Goal: Transaction & Acquisition: Book appointment/travel/reservation

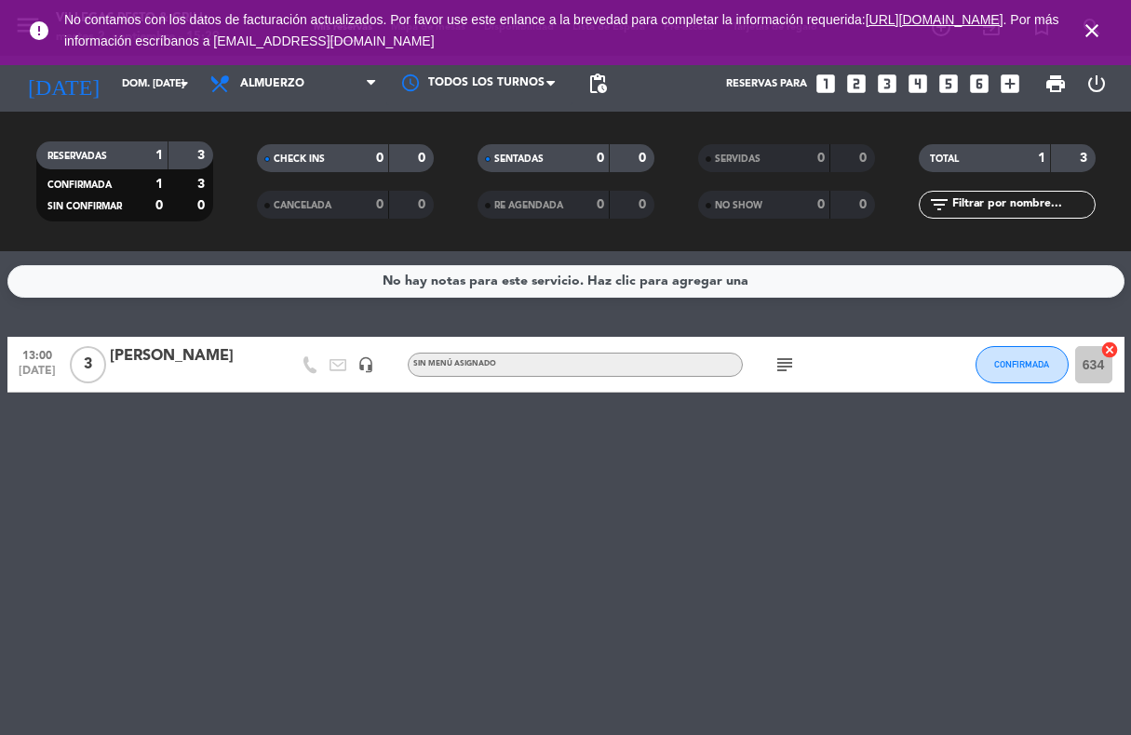
click at [945, 87] on icon "looks_5" at bounding box center [949, 84] width 24 height 24
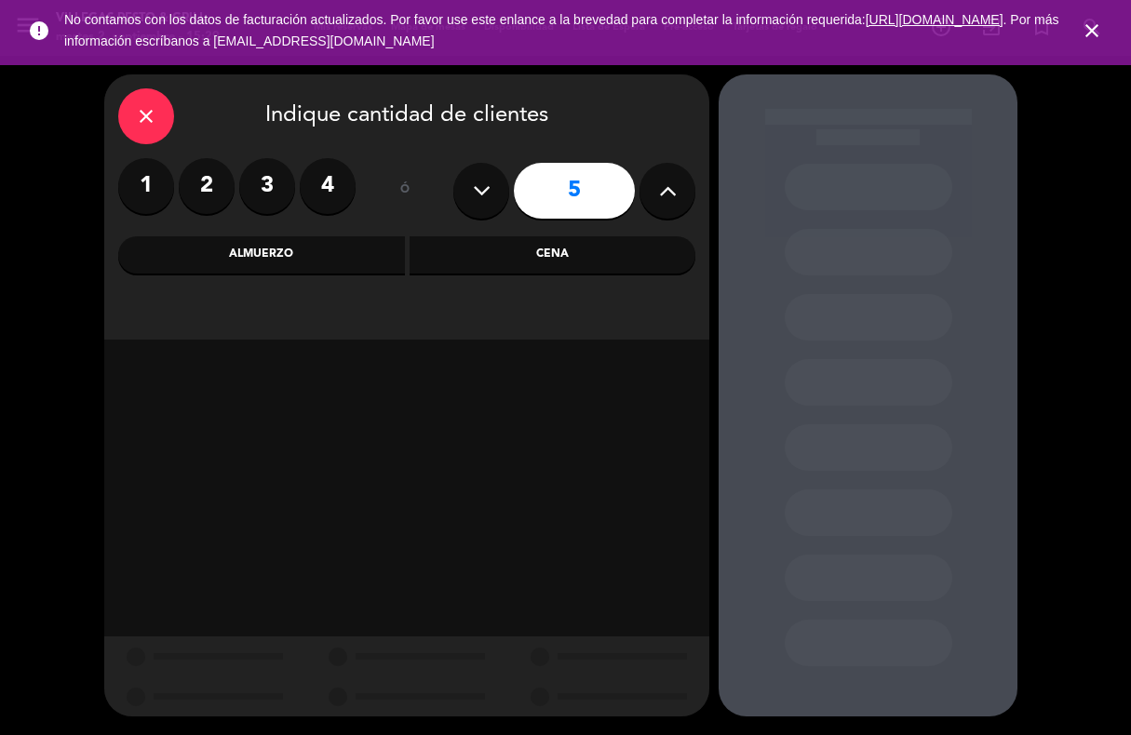
drag, startPoint x: 519, startPoint y: 260, endPoint x: 350, endPoint y: 291, distance: 172.4
click at [350, 291] on div "close Indique cantidad de clientes 1 2 3 4 ó 5 Almuerzo Cena" at bounding box center [406, 206] width 605 height 265
click at [326, 257] on div "Almuerzo" at bounding box center [261, 254] width 287 height 37
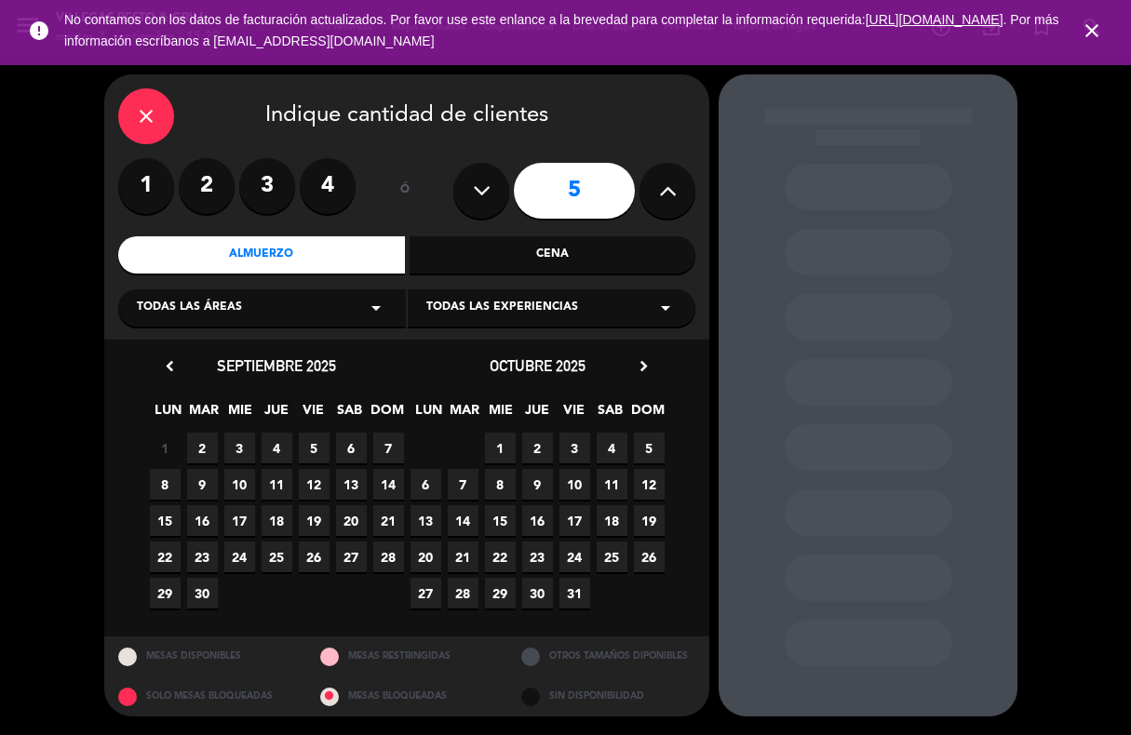
click at [387, 448] on span "7" at bounding box center [388, 448] width 31 height 31
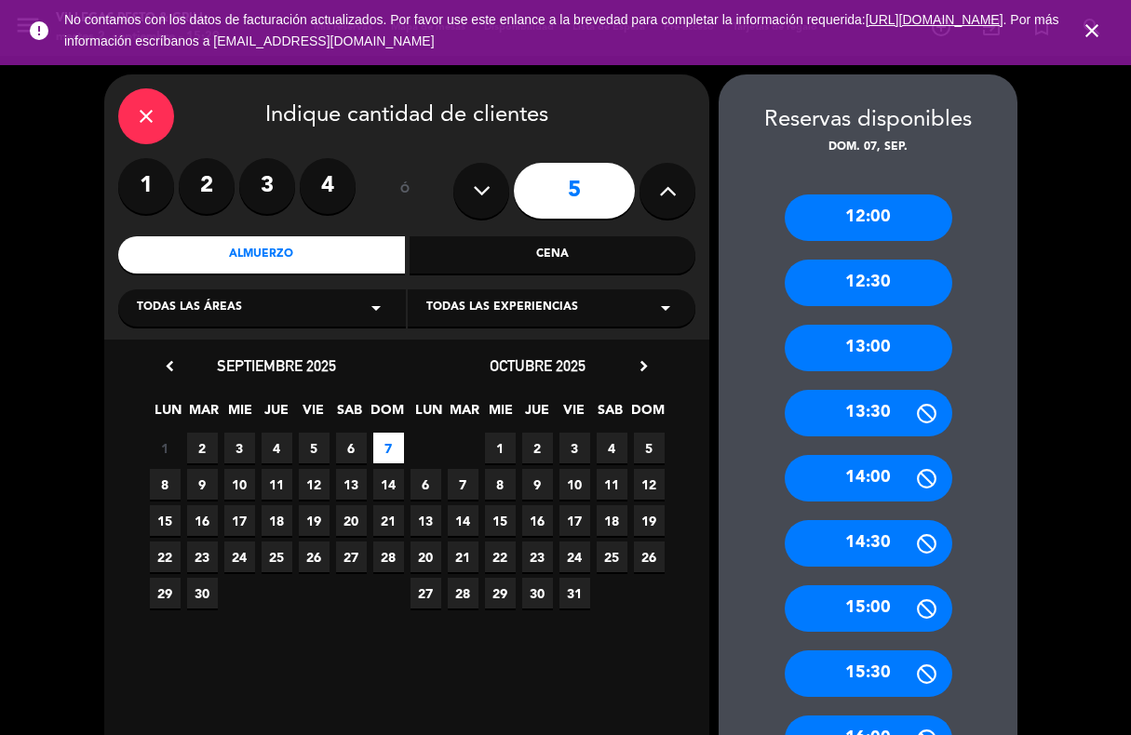
click at [872, 351] on div "13:00" at bounding box center [869, 348] width 168 height 47
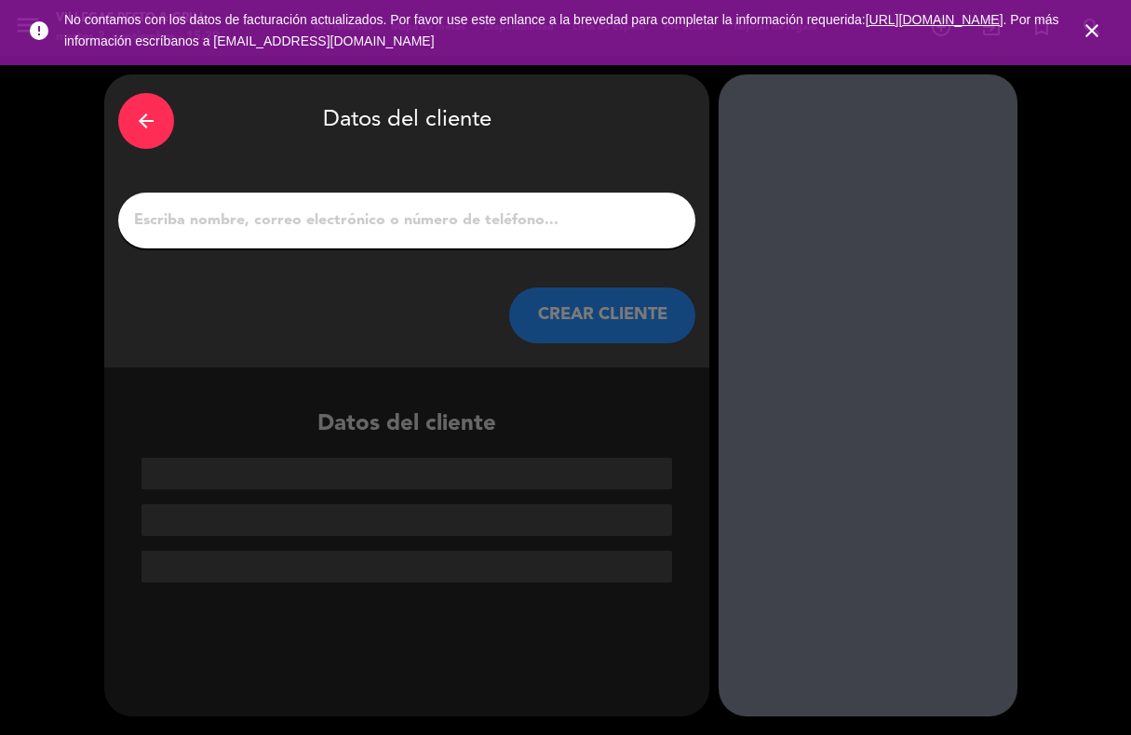
click at [579, 232] on input "1" at bounding box center [406, 221] width 549 height 26
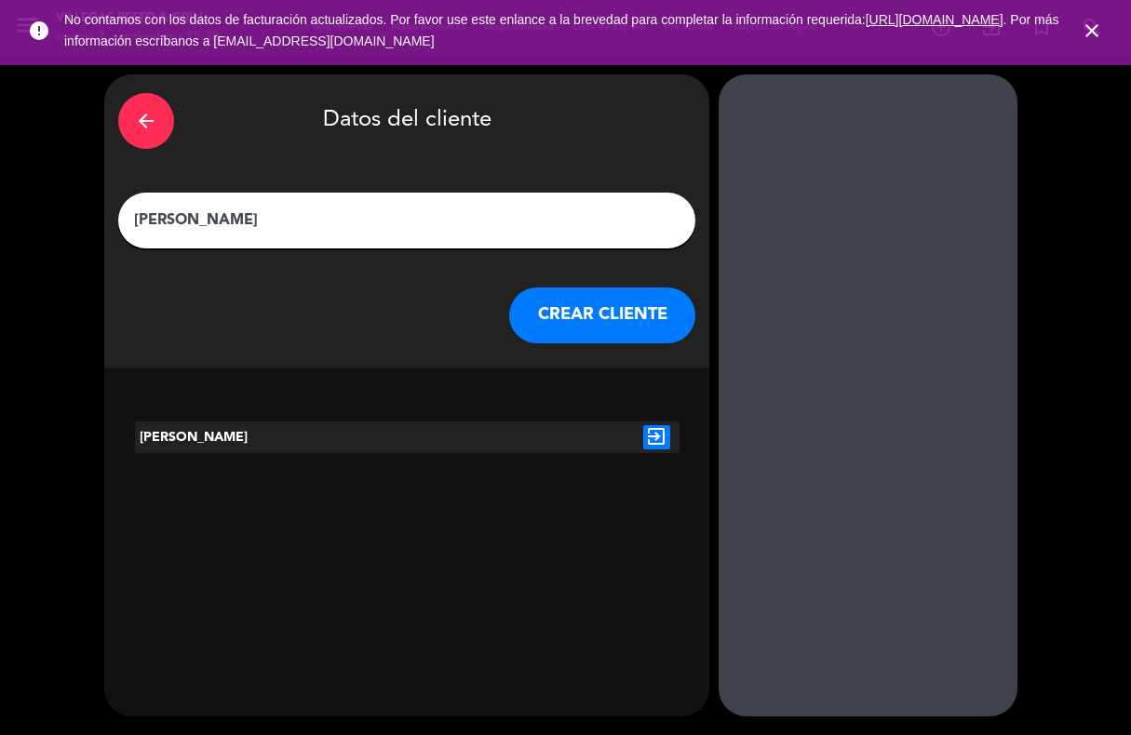
type input "[PERSON_NAME]"
click at [587, 320] on button "CREAR CLIENTE" at bounding box center [602, 316] width 186 height 56
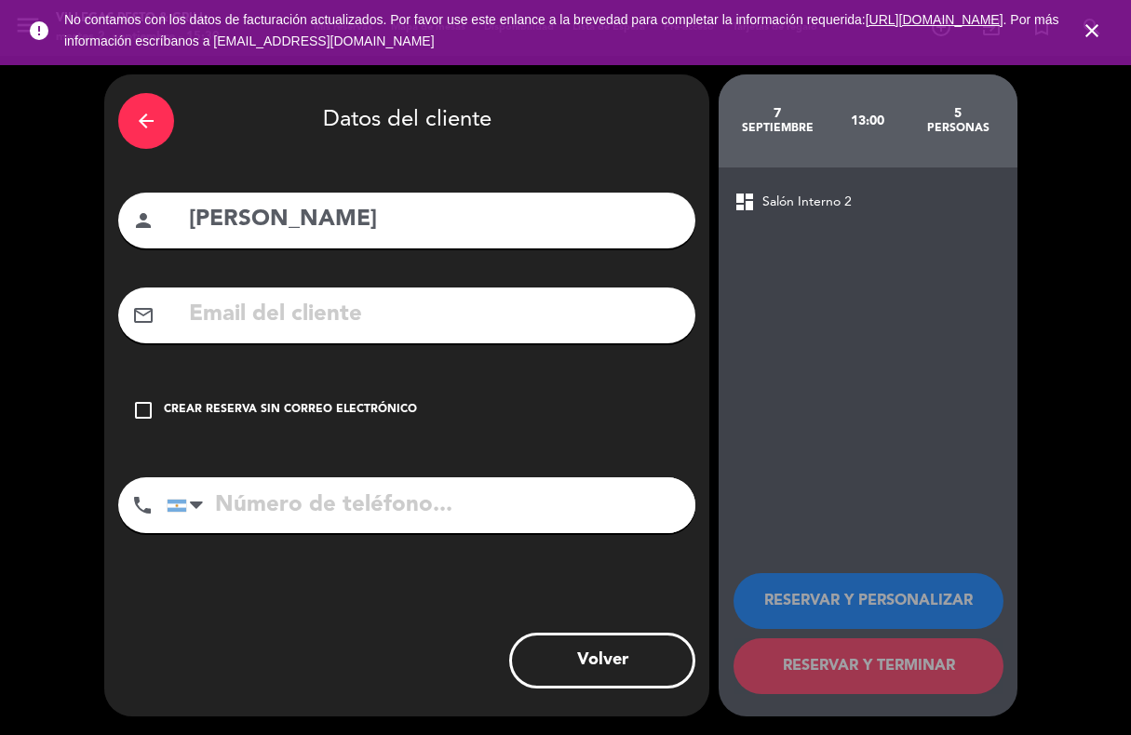
click at [152, 410] on icon "check_box_outline_blank" at bounding box center [143, 410] width 22 height 22
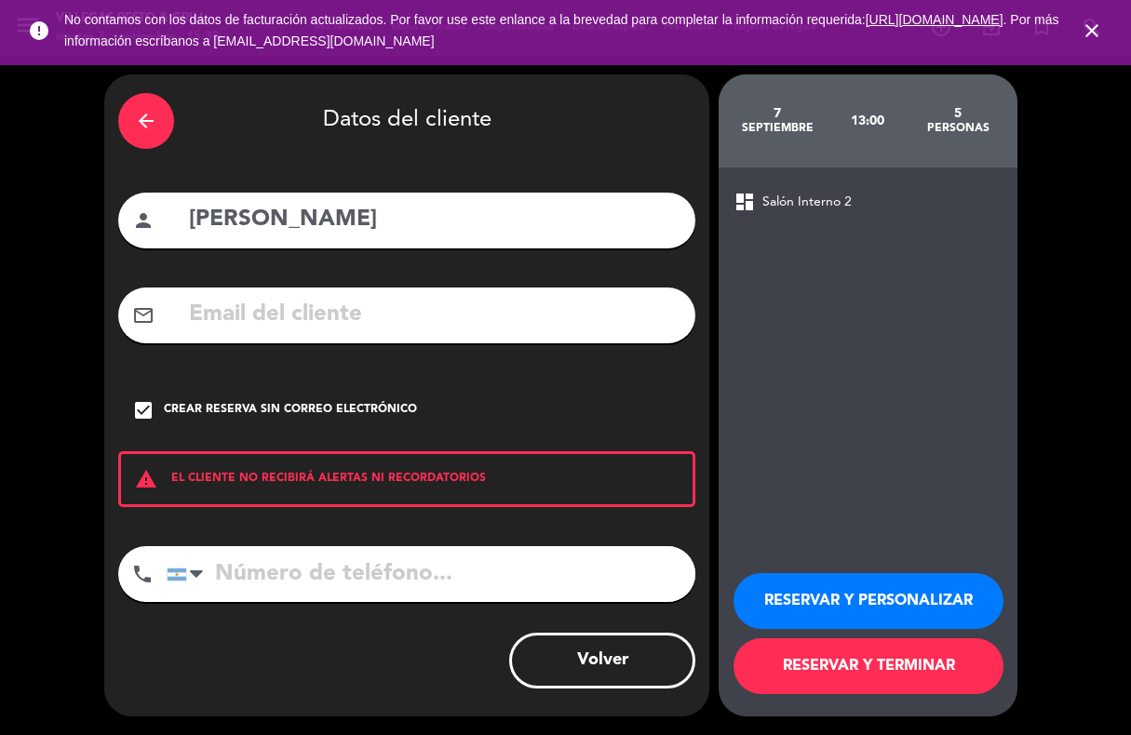
click at [806, 596] on button "RESERVAR Y PERSONALIZAR" at bounding box center [869, 601] width 270 height 56
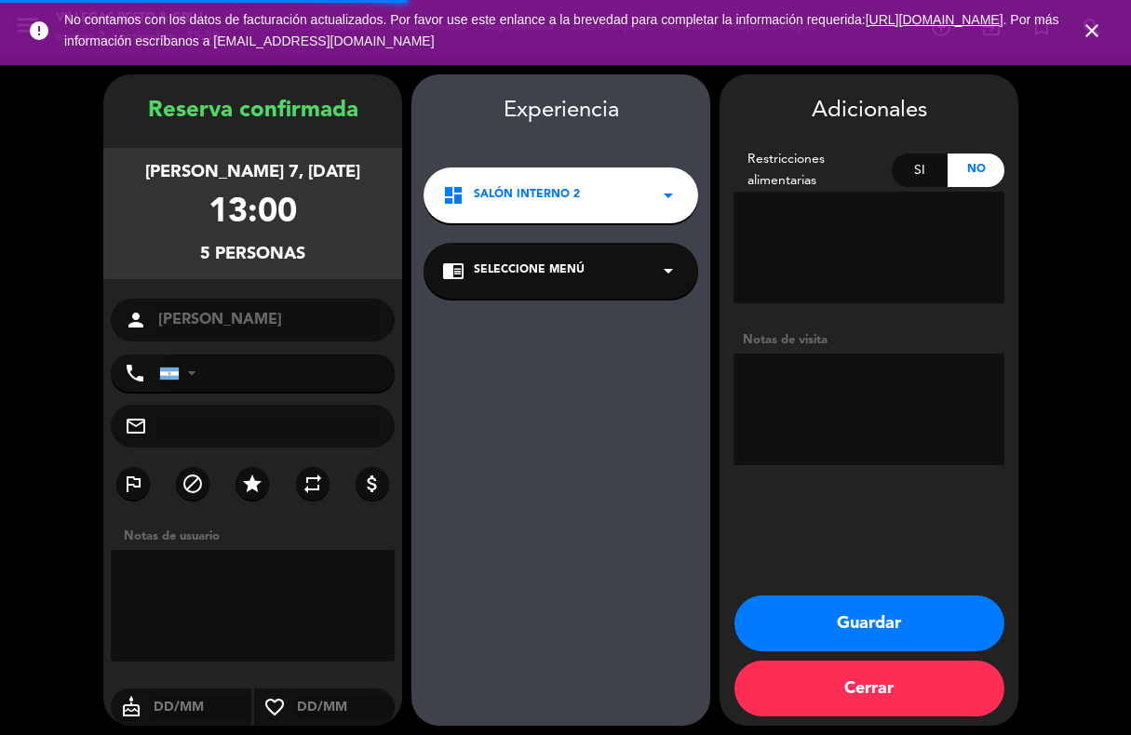
scroll to position [9, 0]
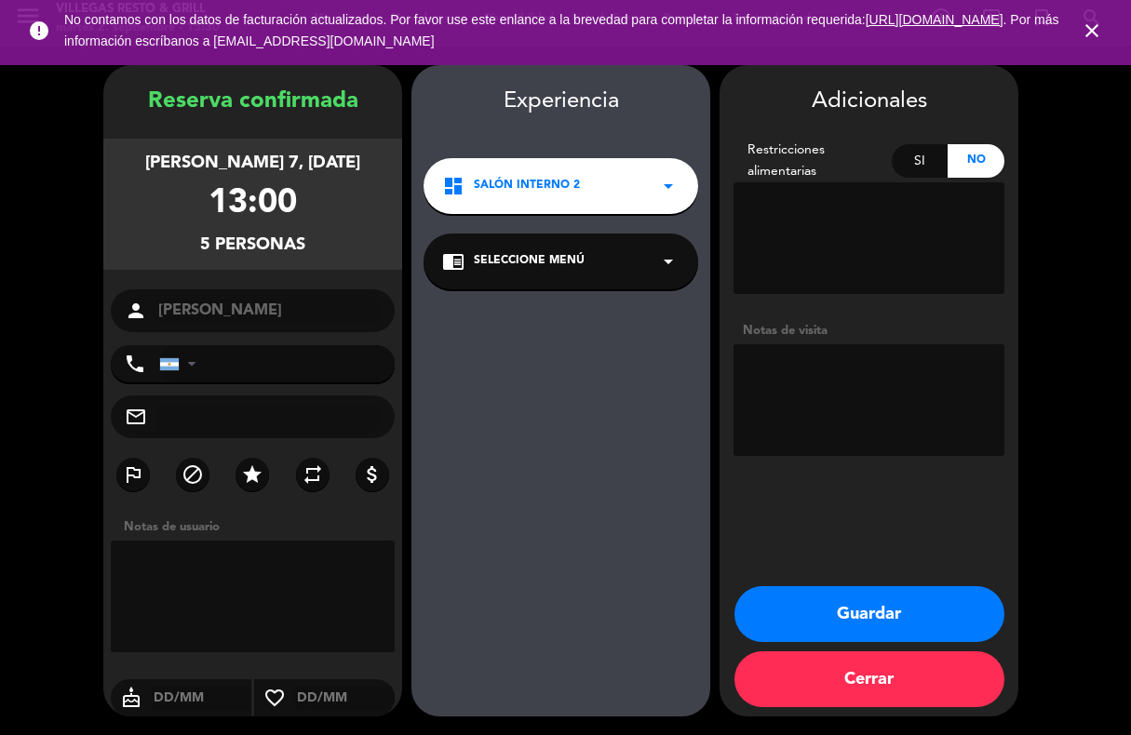
click at [320, 563] on textarea at bounding box center [253, 597] width 284 height 112
drag, startPoint x: 261, startPoint y: 618, endPoint x: 90, endPoint y: 533, distance: 190.3
click at [90, 533] on booking-confirmed "Reserva confirmada [PERSON_NAME] 7, [DATE] 13:00 5 personas person [PERSON_NAME…" at bounding box center [566, 391] width 1094 height 652
type textarea "Menu [PERSON_NAME]. 2 adultos 3 menores"
click at [779, 393] on textarea at bounding box center [869, 400] width 271 height 112
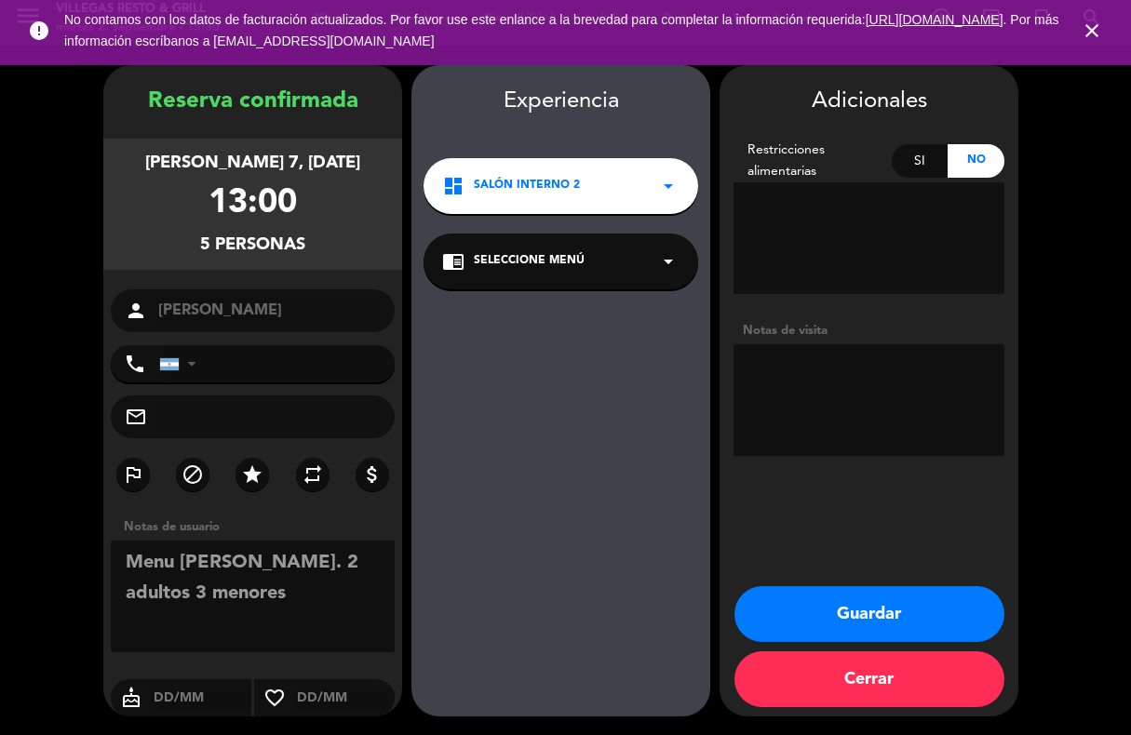
paste textarea "Menu [PERSON_NAME]. 2 adultos 3 menores"
type textarea "Menu [PERSON_NAME]. 2 adultos 3 menores"
click at [866, 609] on button "Guardar" at bounding box center [870, 615] width 270 height 56
